Goal: Information Seeking & Learning: Check status

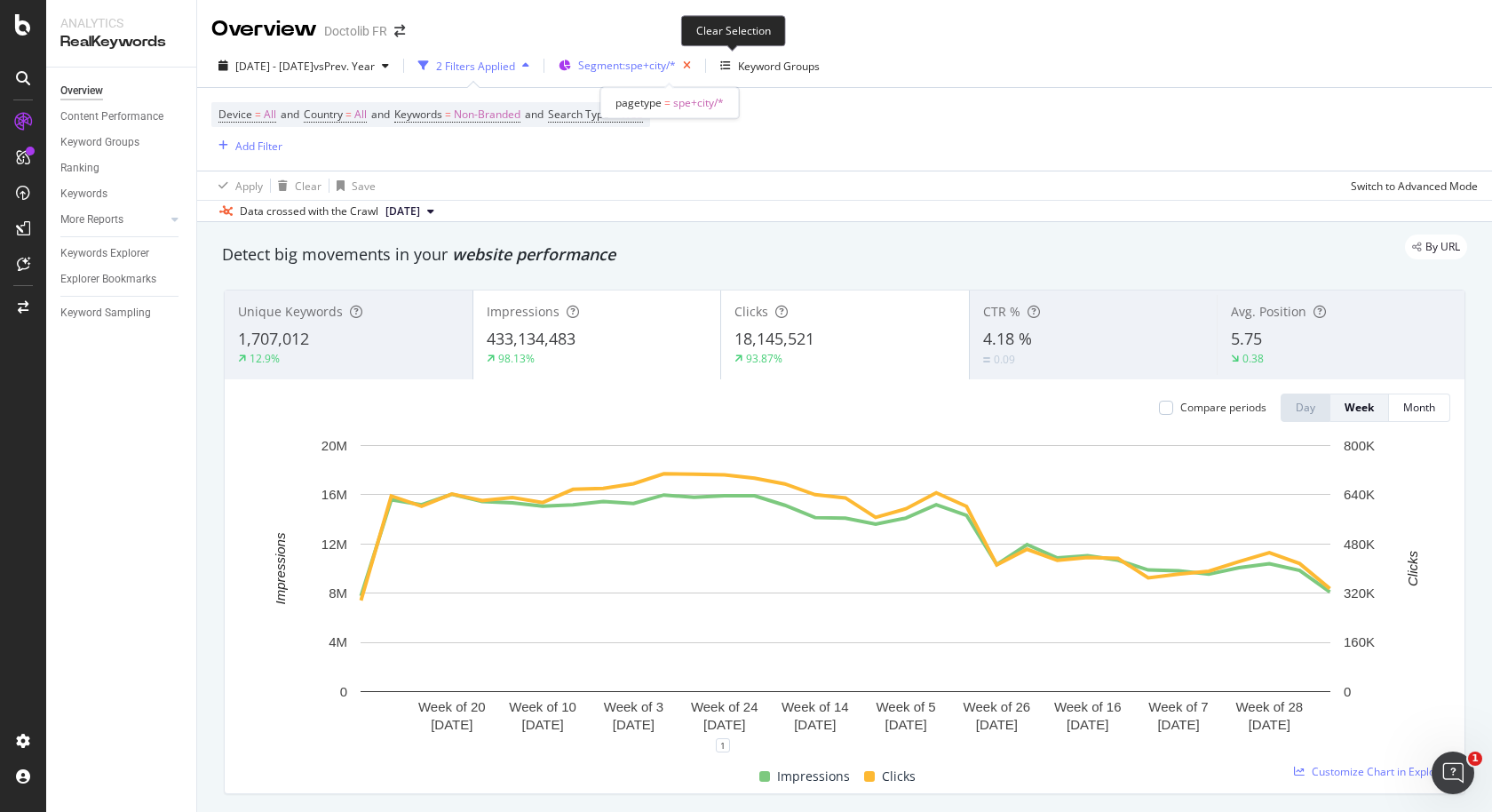
click at [698, 61] on icon "button" at bounding box center [687, 65] width 22 height 25
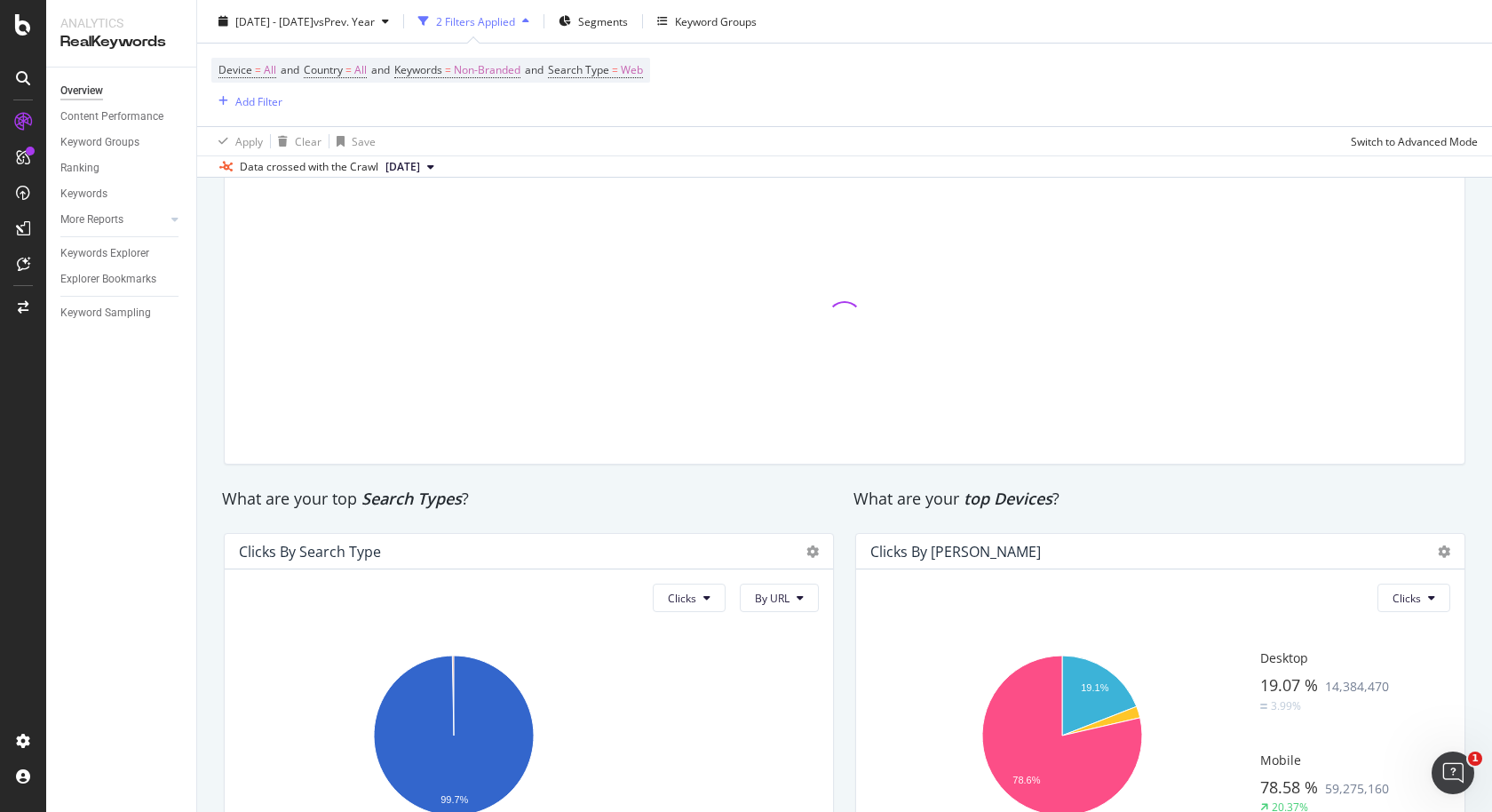
scroll to position [3017, 0]
